Goal: Task Accomplishment & Management: Manage account settings

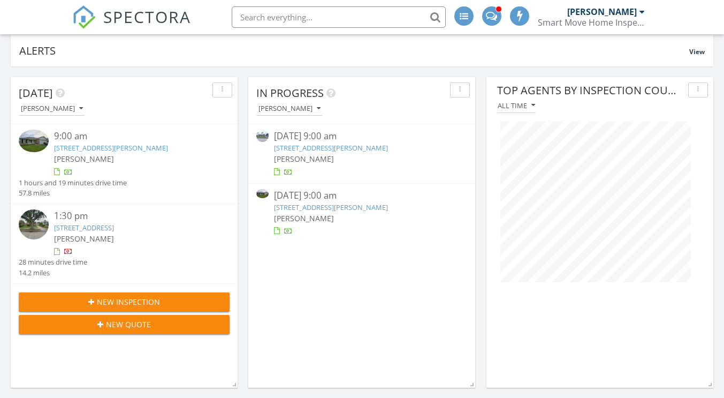
scroll to position [5, 5]
click at [371, 145] on link "1506 Oakwood Dr, Slidell, LA 70458" at bounding box center [331, 148] width 114 height 10
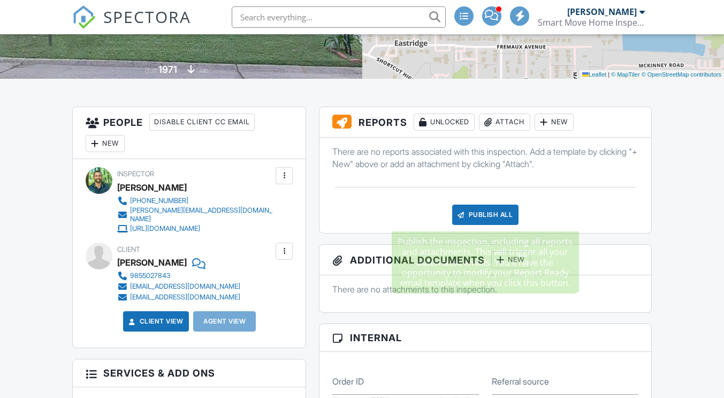
click at [474, 211] on div "Publish All" at bounding box center [485, 215] width 67 height 20
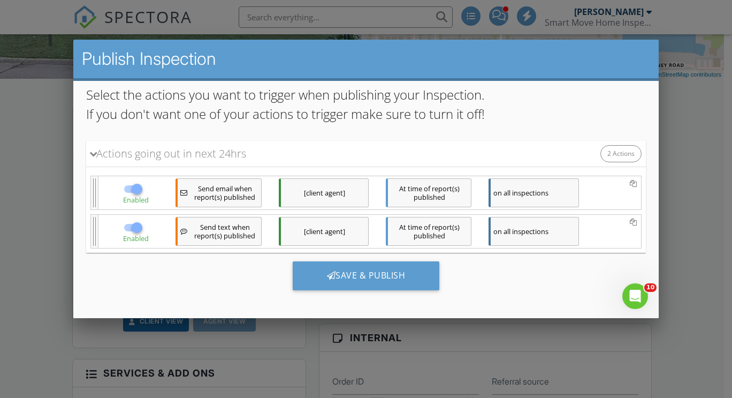
click at [133, 191] on div at bounding box center [136, 189] width 18 height 18
checkbox input "false"
click at [134, 232] on div at bounding box center [136, 227] width 18 height 18
checkbox input "false"
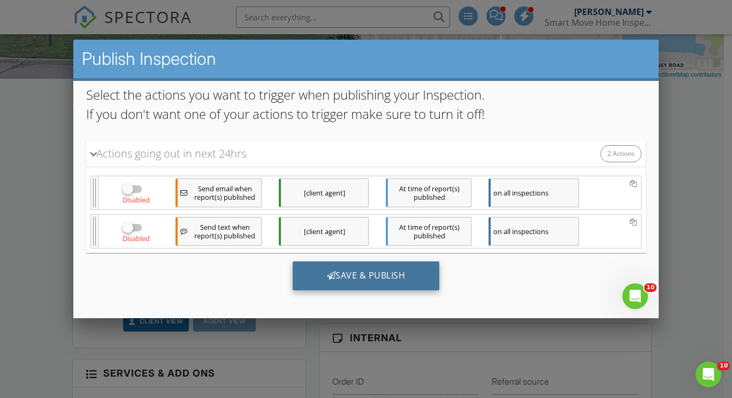
click at [344, 276] on div "Save & Publish" at bounding box center [365, 275] width 147 height 29
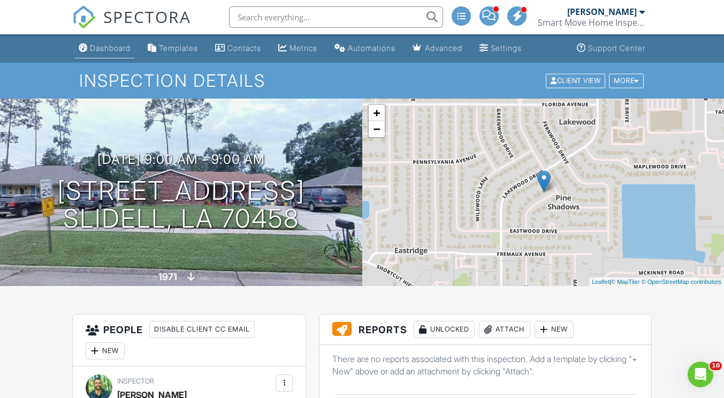
click at [110, 47] on div "Dashboard" at bounding box center [110, 47] width 41 height 9
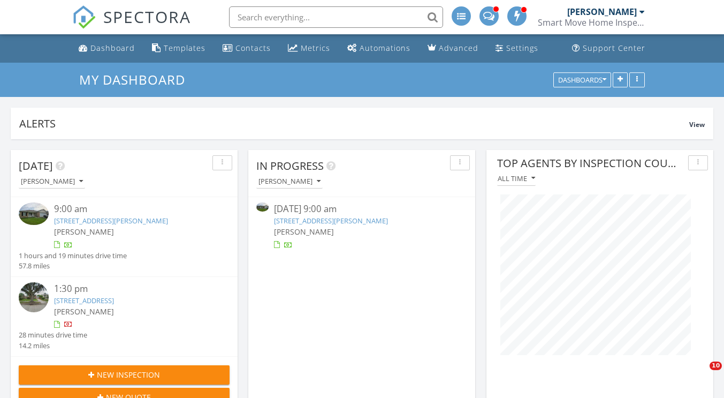
click at [332, 220] on link "4 Clifford Ct , Westwego, LA 70094" at bounding box center [331, 221] width 114 height 10
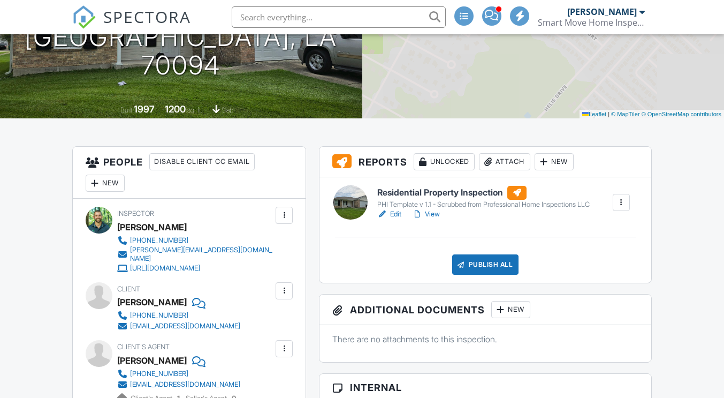
click at [397, 213] on link "Edit" at bounding box center [389, 214] width 24 height 11
